Goal: Task Accomplishment & Management: Complete application form

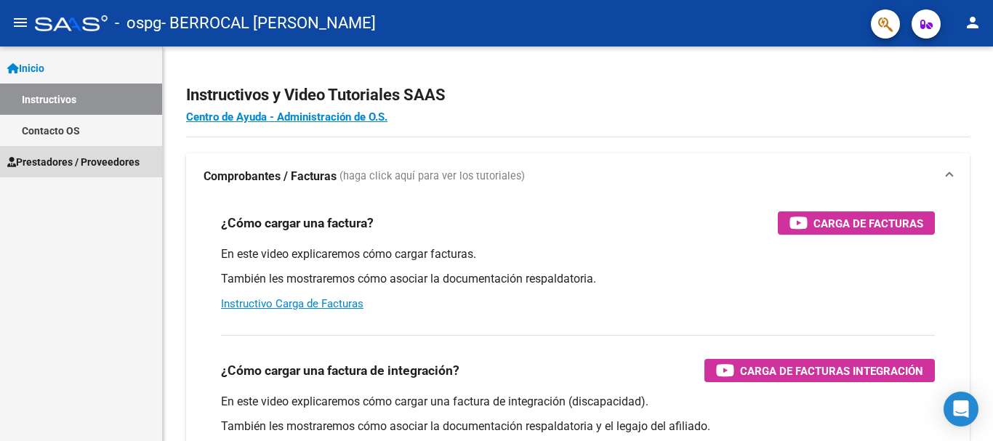
click at [68, 158] on span "Prestadores / Proveedores" at bounding box center [73, 162] width 132 height 16
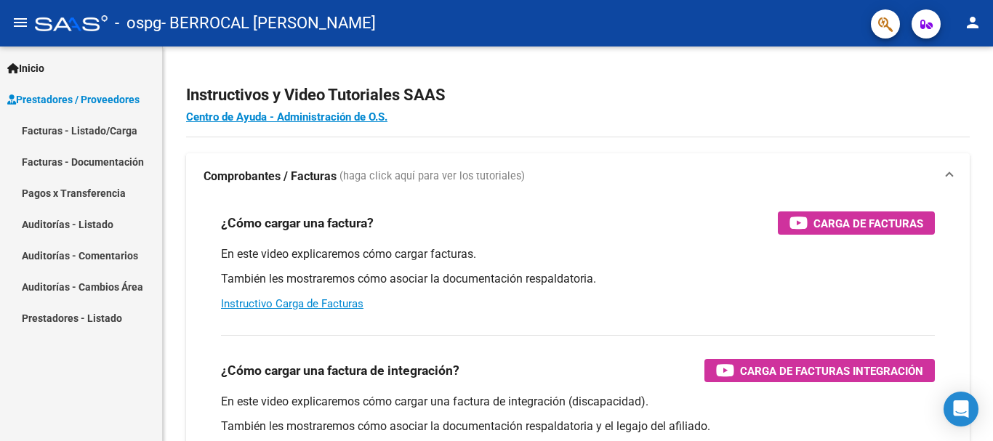
click at [69, 140] on link "Facturas - Listado/Carga" at bounding box center [81, 130] width 162 height 31
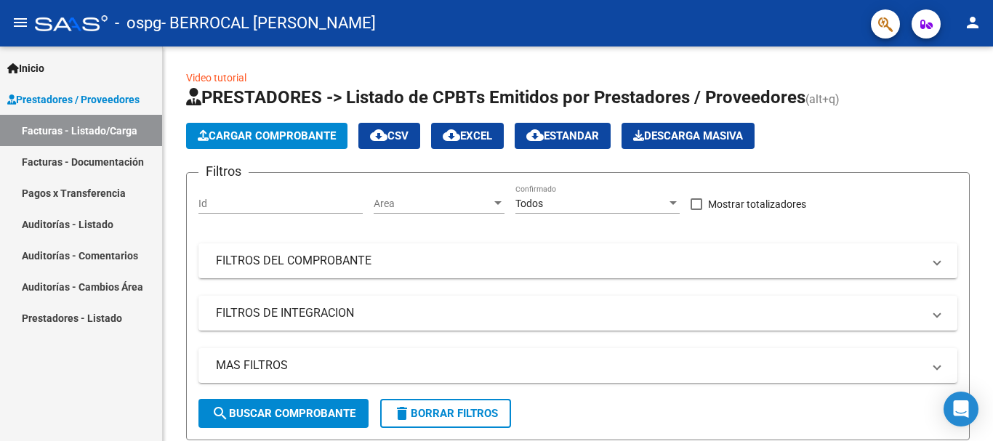
click at [84, 156] on link "Facturas - Documentación" at bounding box center [81, 161] width 162 height 31
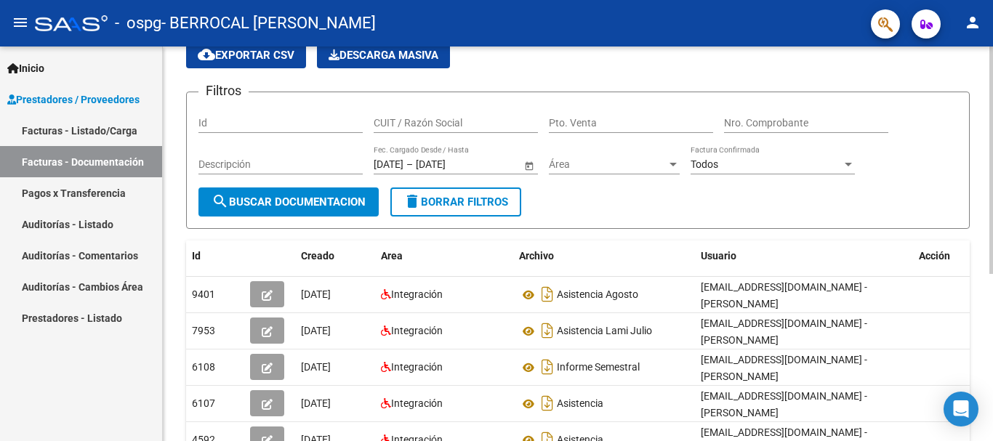
scroll to position [65, 0]
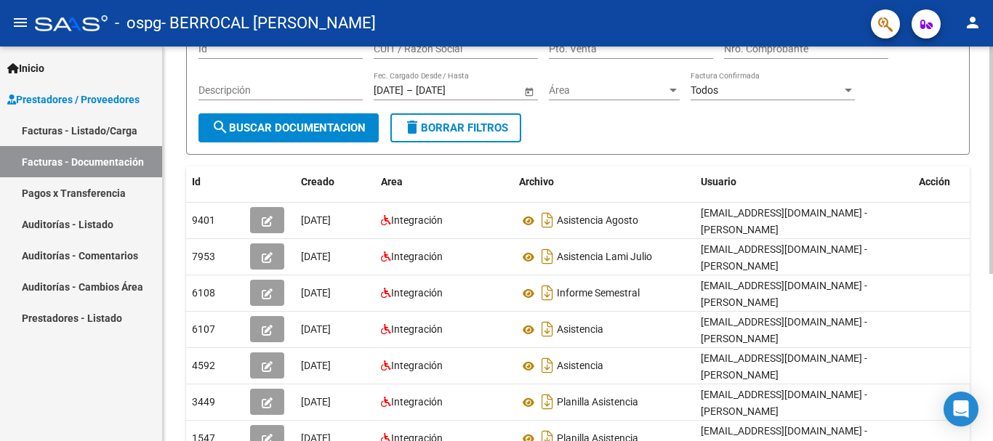
click at [992, 210] on div at bounding box center [991, 243] width 4 height 227
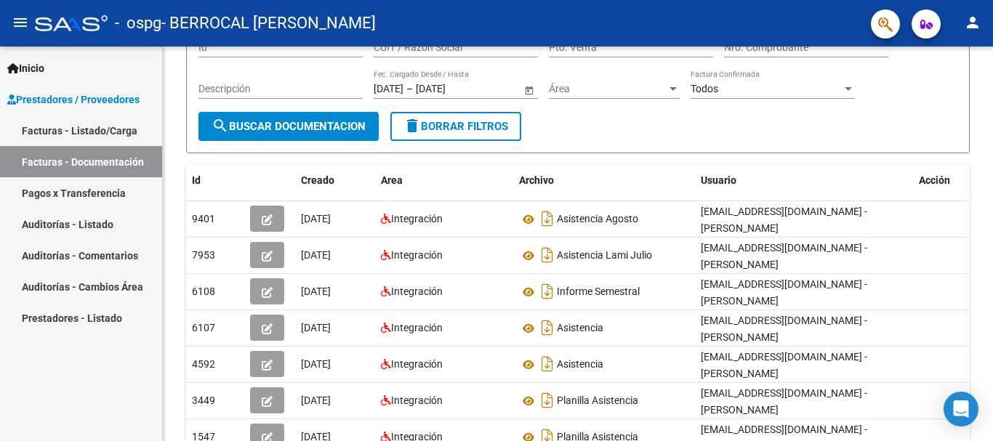
click at [96, 188] on link "Pagos x Transferencia" at bounding box center [81, 192] width 162 height 31
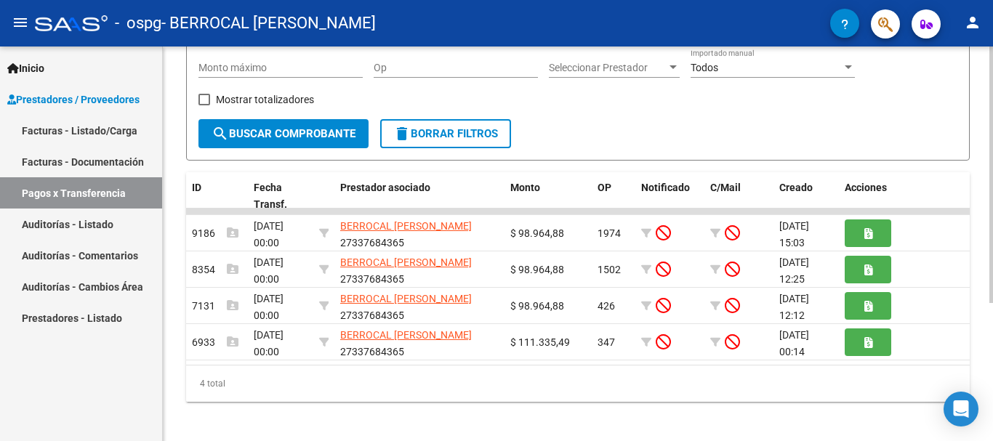
scroll to position [205, 0]
click at [992, 200] on div at bounding box center [991, 308] width 4 height 256
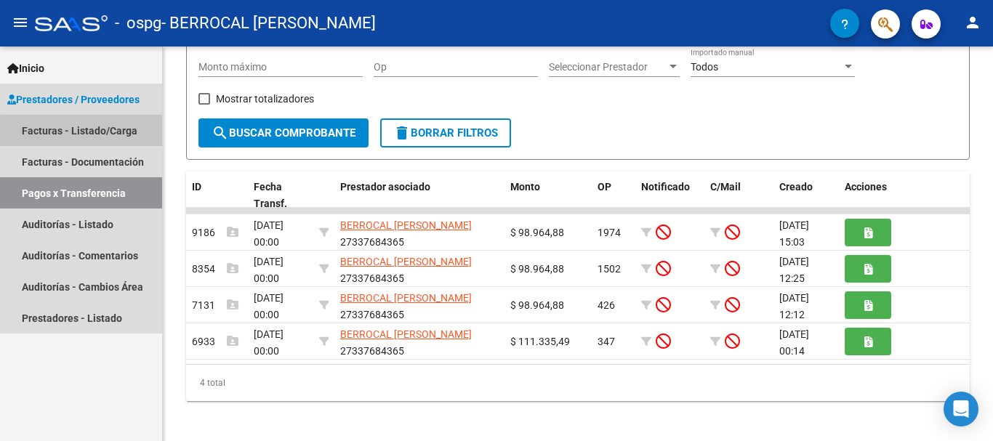
click at [82, 134] on link "Facturas - Listado/Carga" at bounding box center [81, 130] width 162 height 31
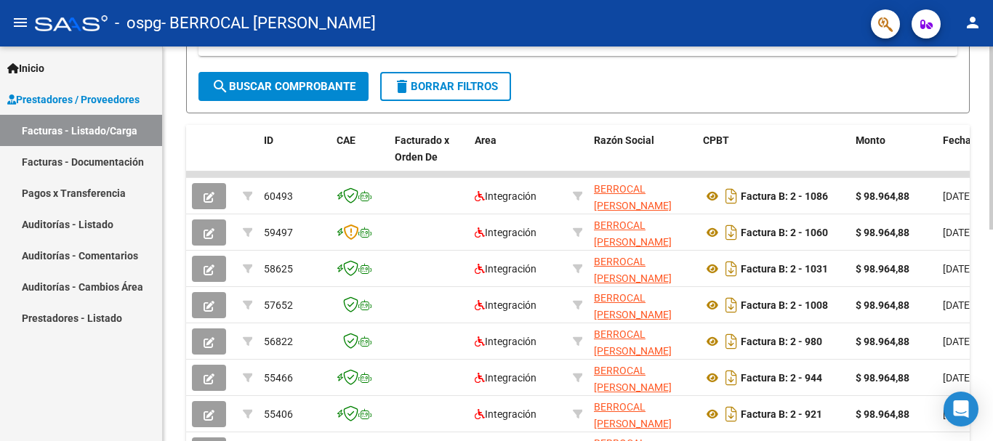
scroll to position [328, 0]
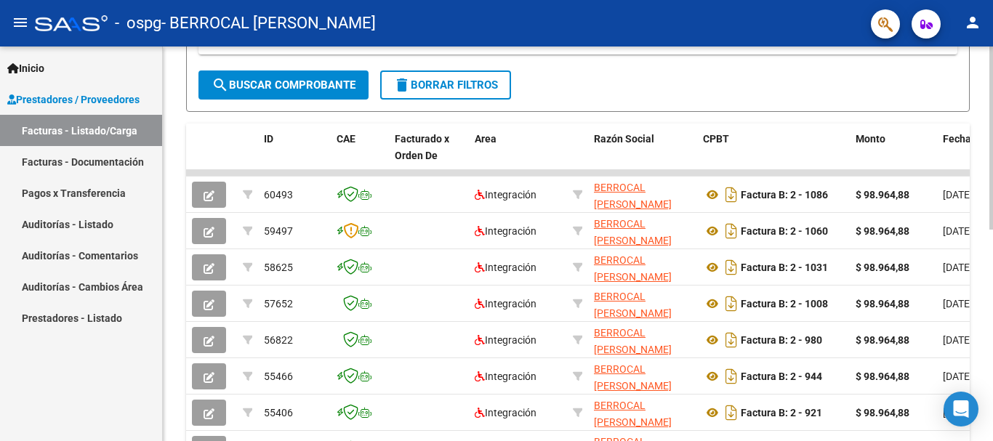
click at [977, 340] on div "Video tutorial PRESTADORES -> Listado de CPBTs Emitidos por Prestadores / Prove…" at bounding box center [579, 136] width 833 height 837
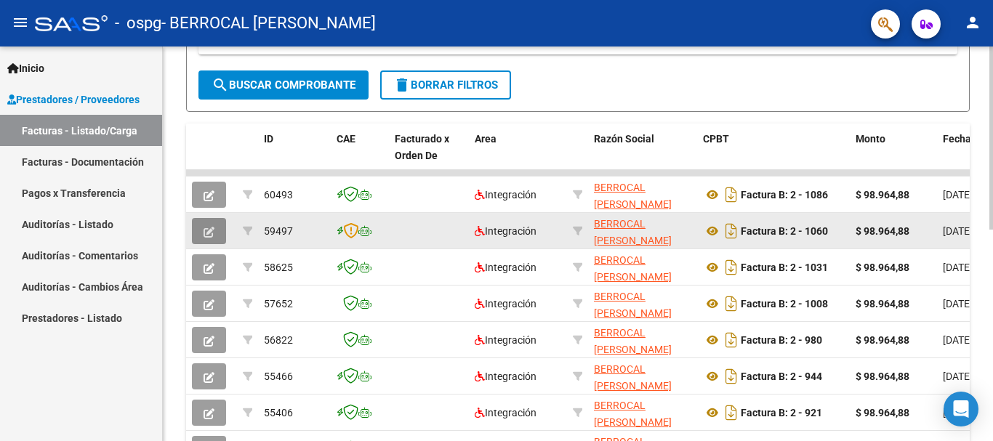
click at [206, 227] on icon "button" at bounding box center [208, 232] width 11 height 11
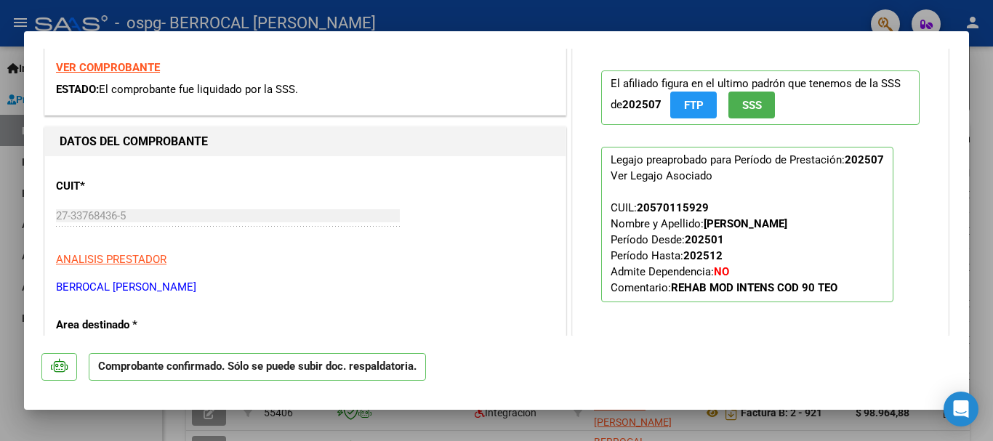
scroll to position [0, 0]
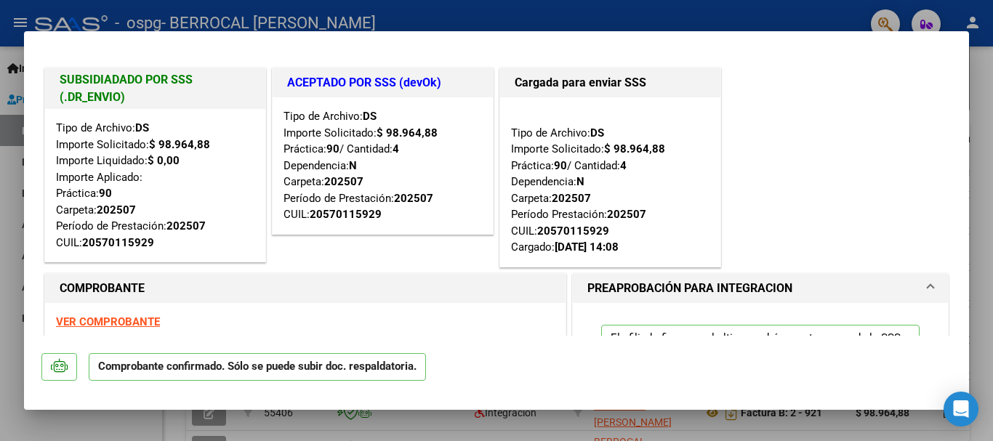
click at [0, 304] on div at bounding box center [496, 220] width 993 height 441
type input "$ 0,00"
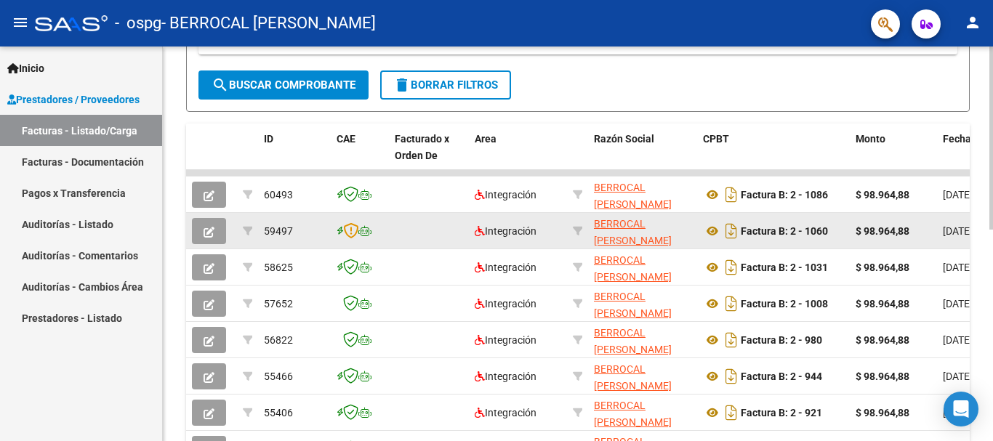
click at [214, 233] on button "button" at bounding box center [209, 231] width 34 height 26
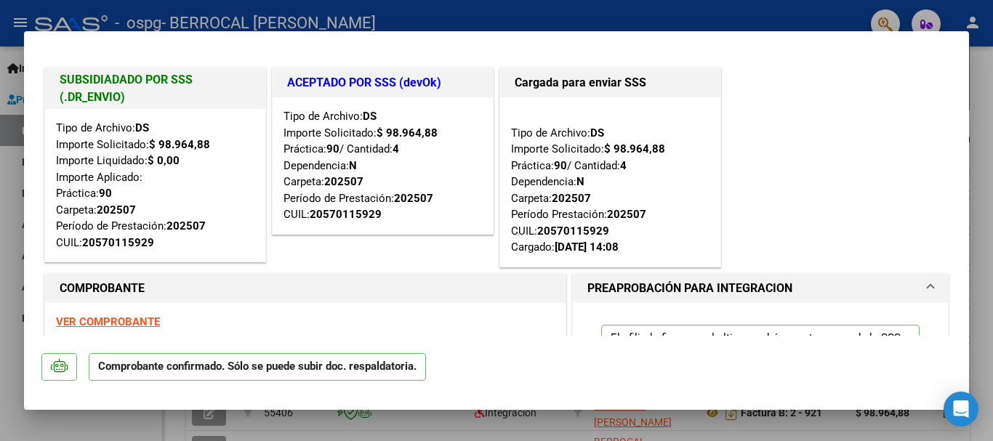
click at [971, 209] on div at bounding box center [496, 220] width 993 height 441
type input "$ 0,00"
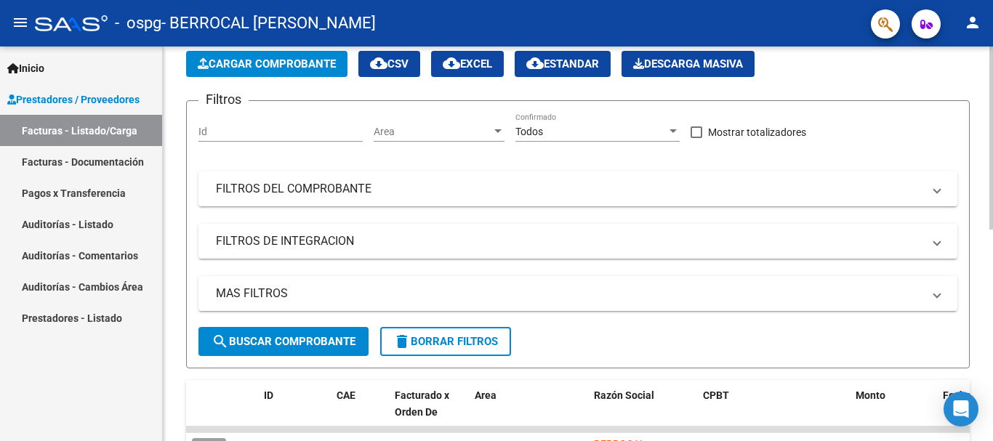
scroll to position [33, 0]
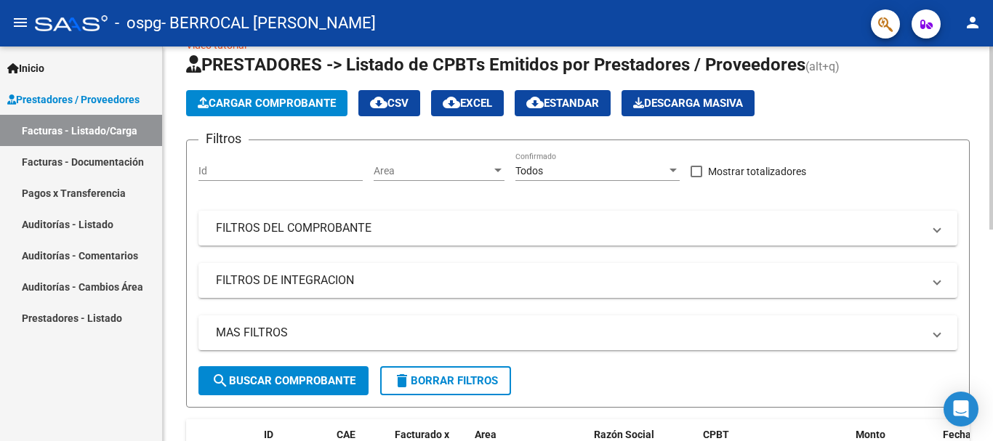
click at [991, 118] on div at bounding box center [991, 153] width 4 height 183
click at [90, 104] on span "Prestadores / Proveedores" at bounding box center [73, 100] width 132 height 16
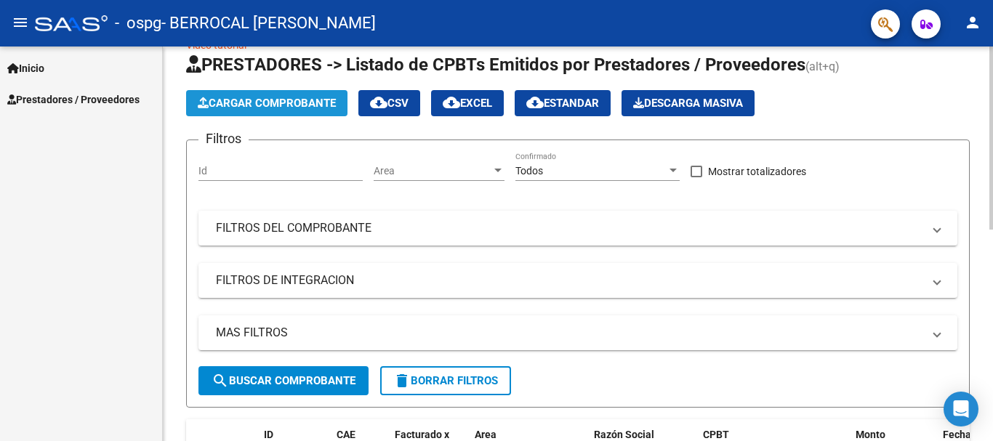
click at [286, 102] on span "Cargar Comprobante" at bounding box center [267, 103] width 138 height 13
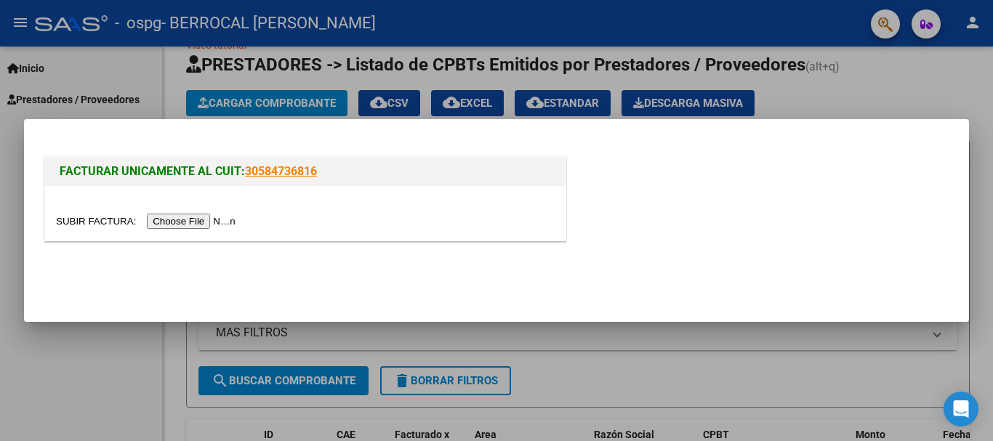
click at [208, 217] on input "file" at bounding box center [148, 221] width 184 height 15
click at [203, 219] on input "file" at bounding box center [148, 221] width 184 height 15
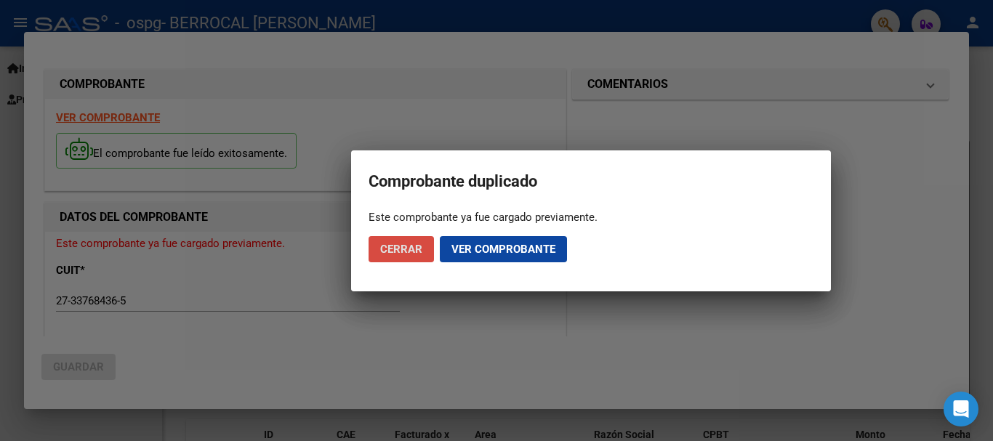
click at [395, 240] on button "Cerrar" at bounding box center [400, 249] width 65 height 26
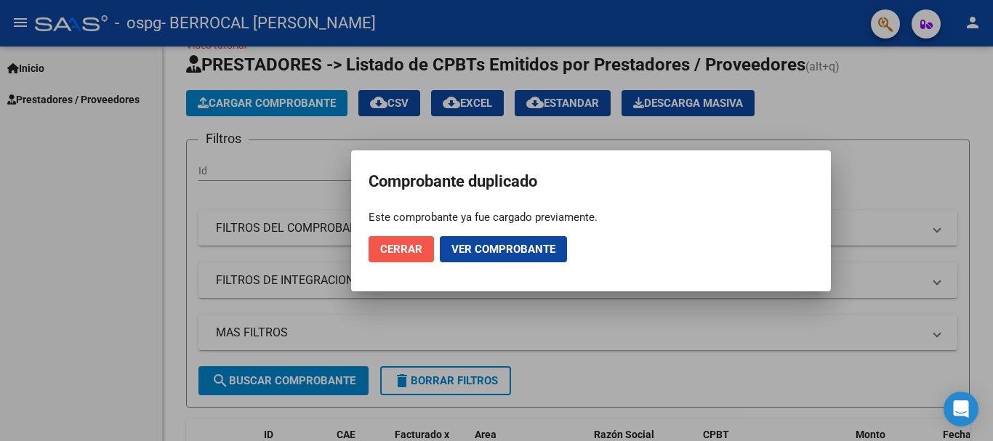
click at [401, 246] on span "Cerrar" at bounding box center [401, 249] width 42 height 13
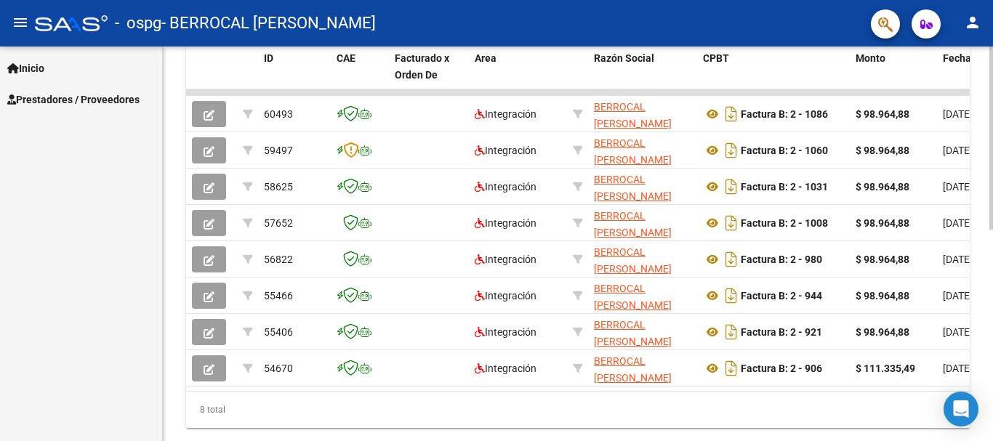
scroll to position [406, 0]
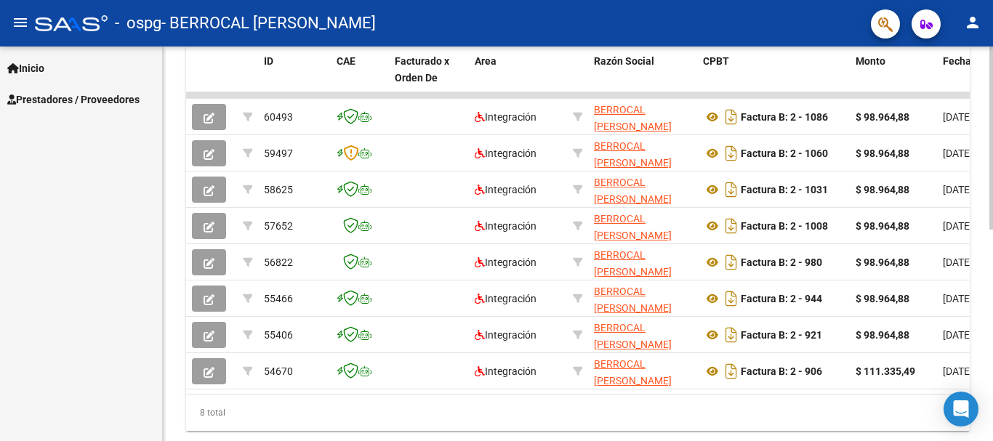
click at [990, 314] on div at bounding box center [991, 331] width 4 height 183
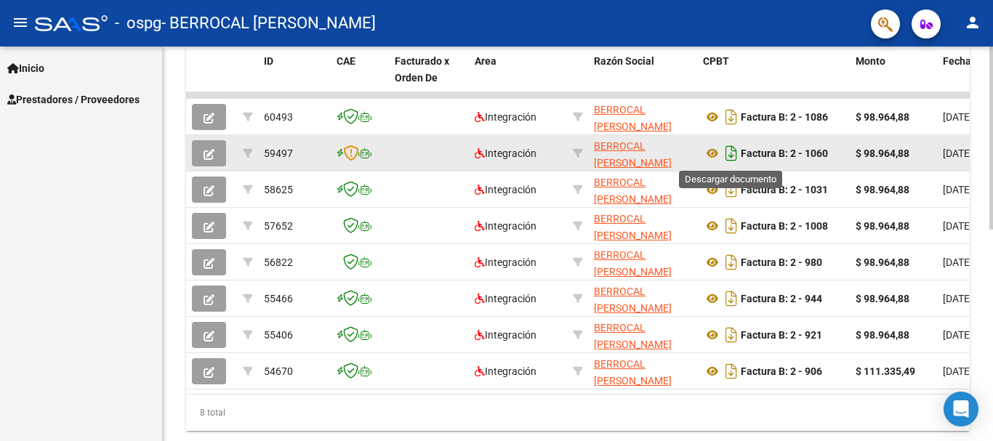
click at [727, 160] on icon "Descargar documento" at bounding box center [730, 153] width 19 height 23
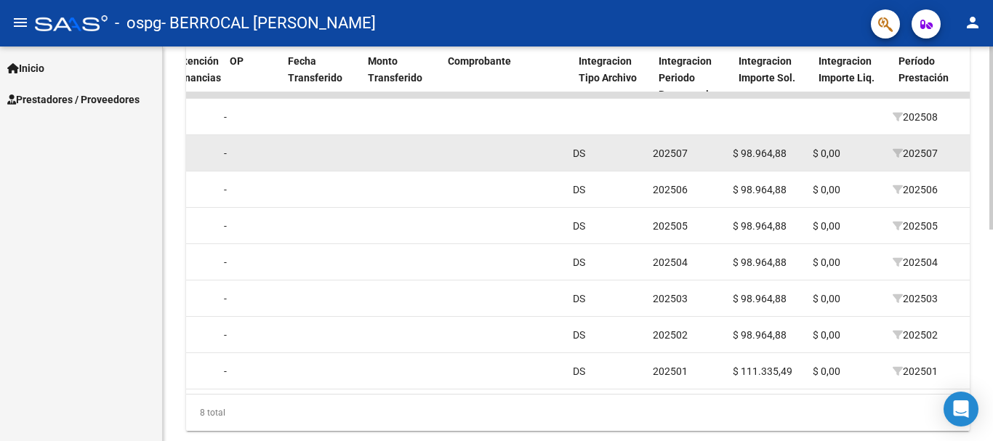
scroll to position [0, 0]
